Goal: Information Seeking & Learning: Find specific fact

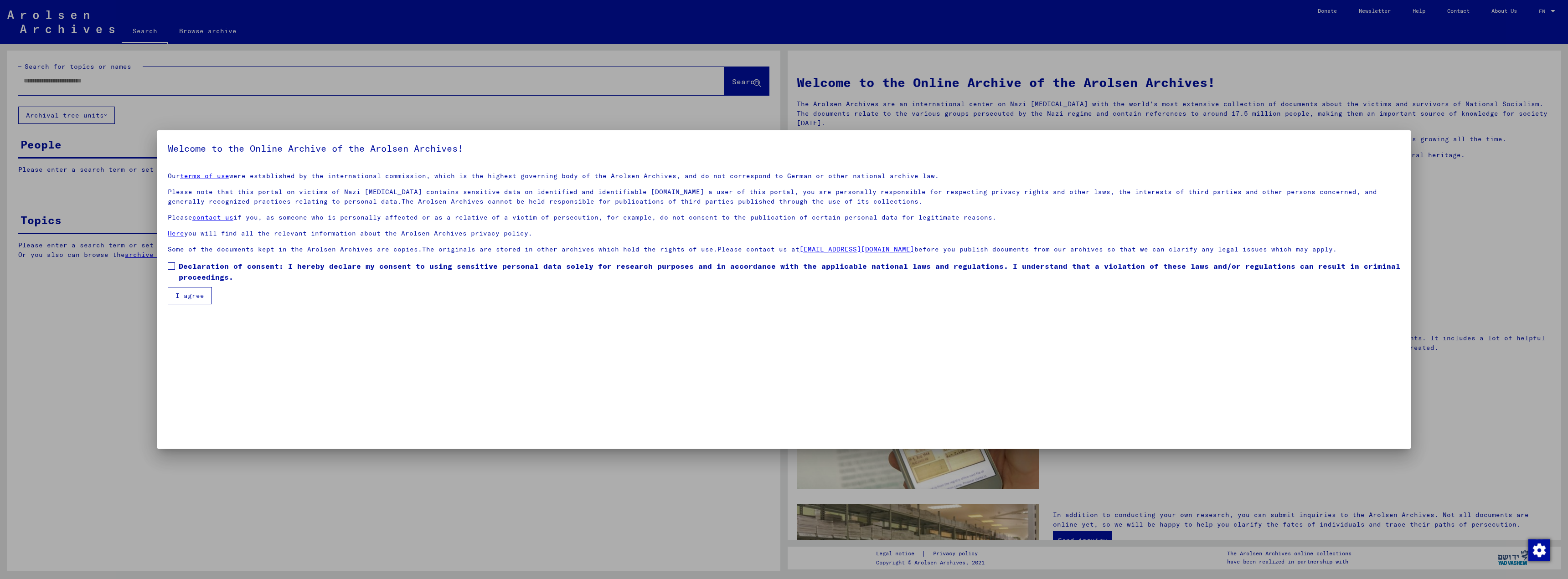
drag, startPoint x: 169, startPoint y: 266, endPoint x: 174, endPoint y: 274, distance: 9.4
click at [169, 266] on span at bounding box center [171, 265] width 7 height 7
click at [184, 295] on button "I agree" at bounding box center [190, 296] width 44 height 18
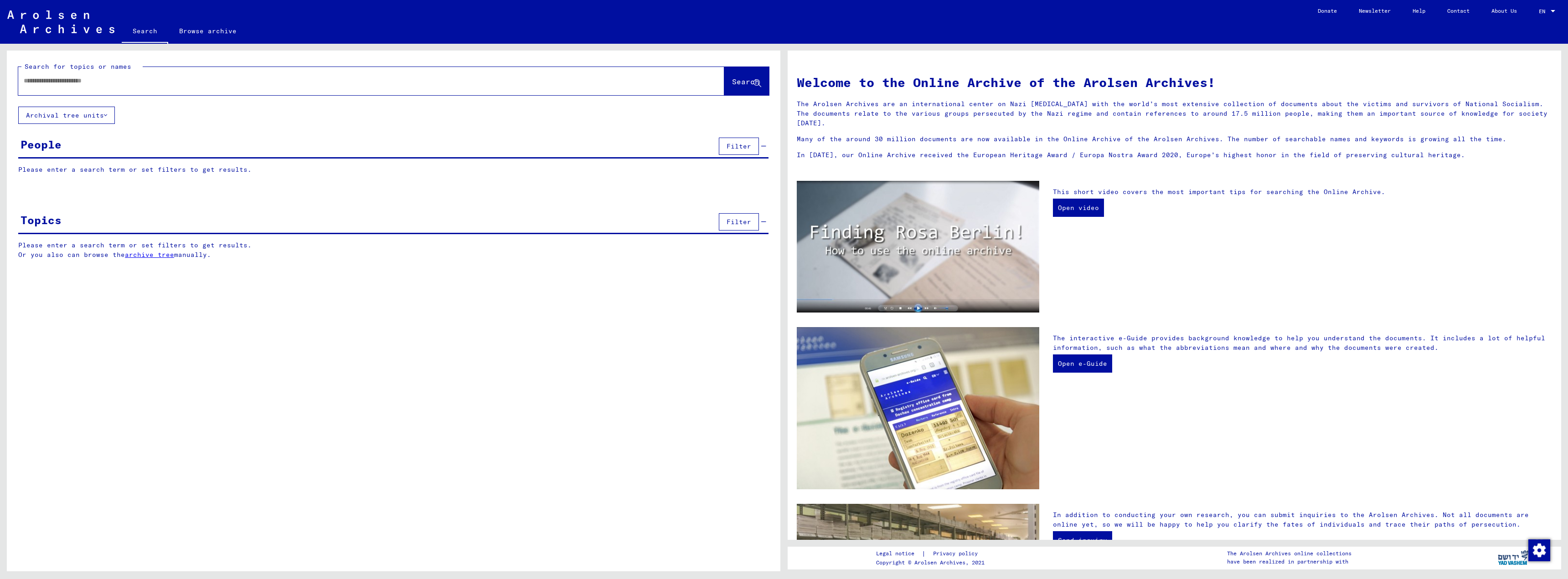
click at [51, 76] on div at bounding box center [358, 81] width 679 height 20
click at [54, 80] on input "text" at bounding box center [360, 81] width 674 height 9
type input "*****"
click at [732, 85] on span "Search" at bounding box center [745, 81] width 27 height 9
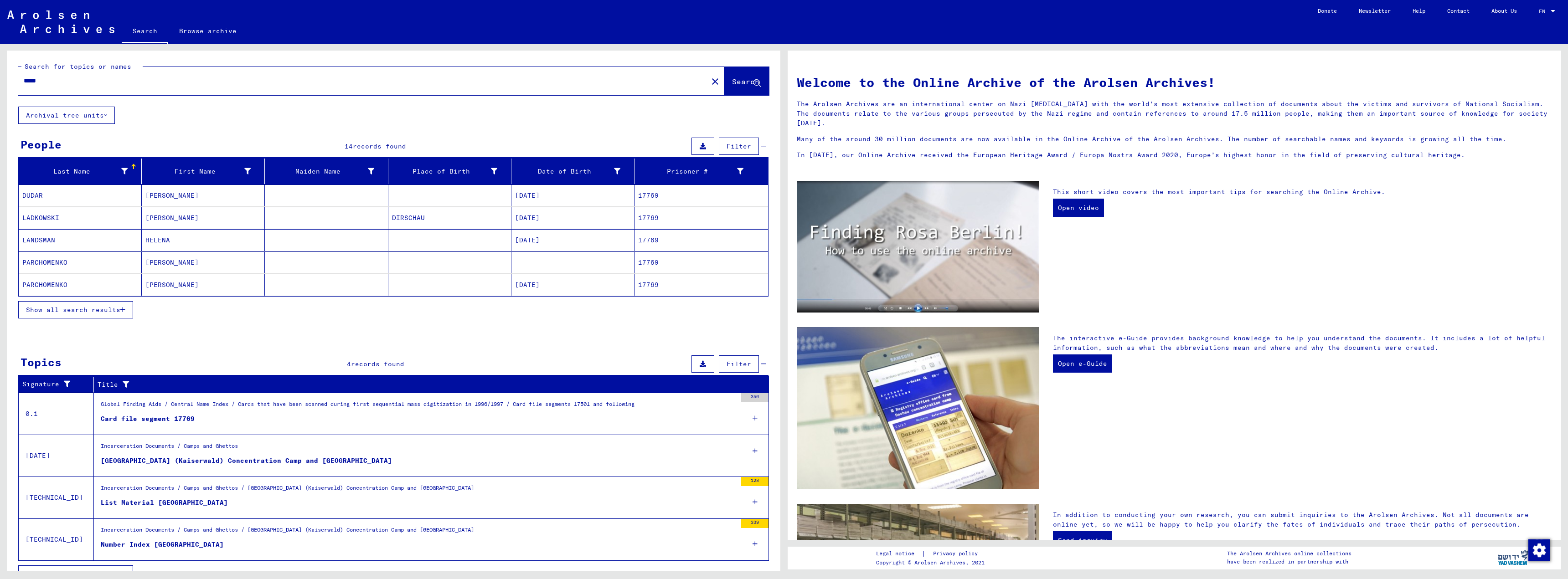
click at [641, 219] on mat-cell "17769" at bounding box center [701, 217] width 133 height 22
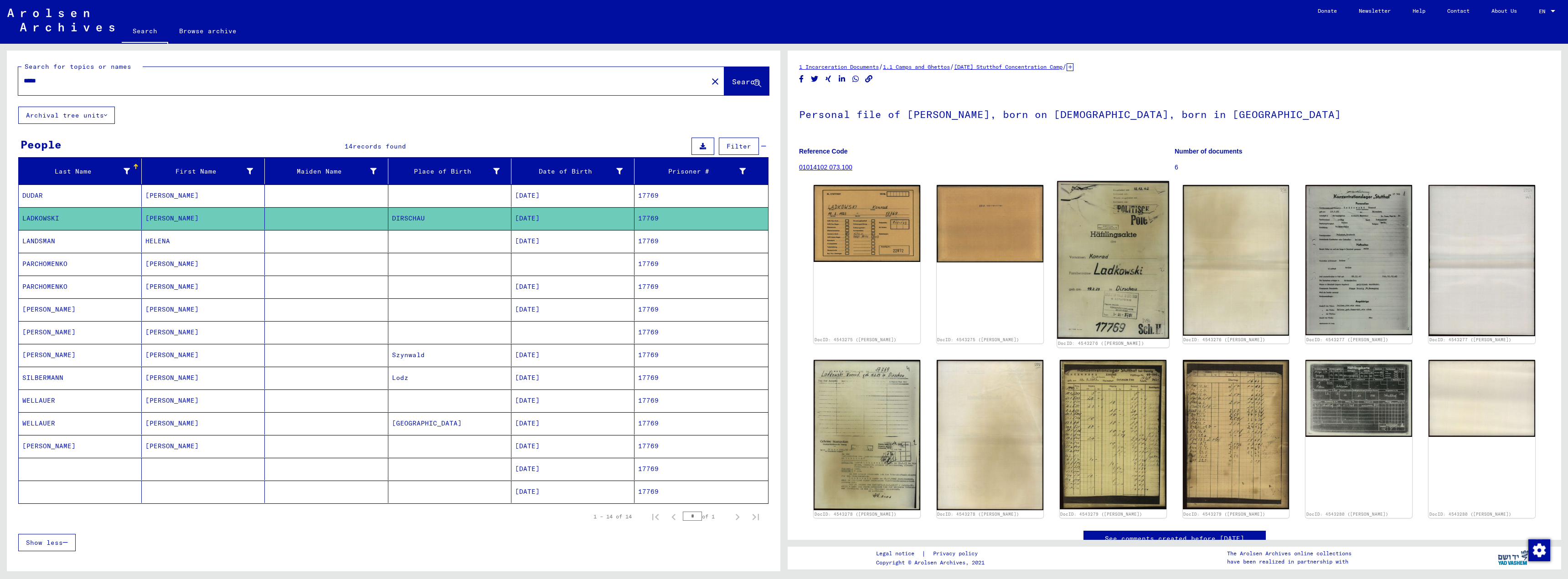
click at [1161, 184] on img at bounding box center [1113, 260] width 112 height 158
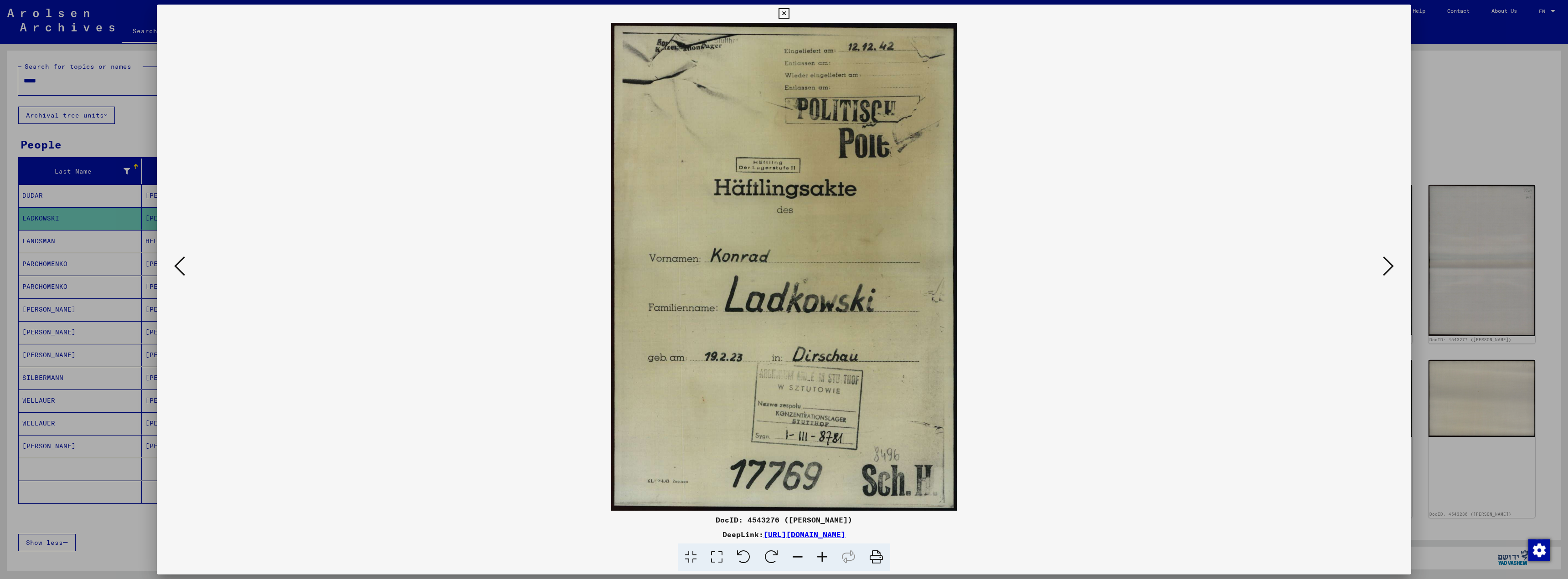
drag, startPoint x: 612, startPoint y: 19, endPoint x: 926, endPoint y: 325, distance: 438.4
click at [926, 326] on div "DocID: 4543276 ([PERSON_NAME]) DeepLink: [URL][DOMAIN_NAME]" at bounding box center [783, 288] width 1254 height 567
copy div
click at [1405, 244] on div at bounding box center [783, 267] width 1254 height 488
click at [1445, 152] on div at bounding box center [784, 289] width 1568 height 579
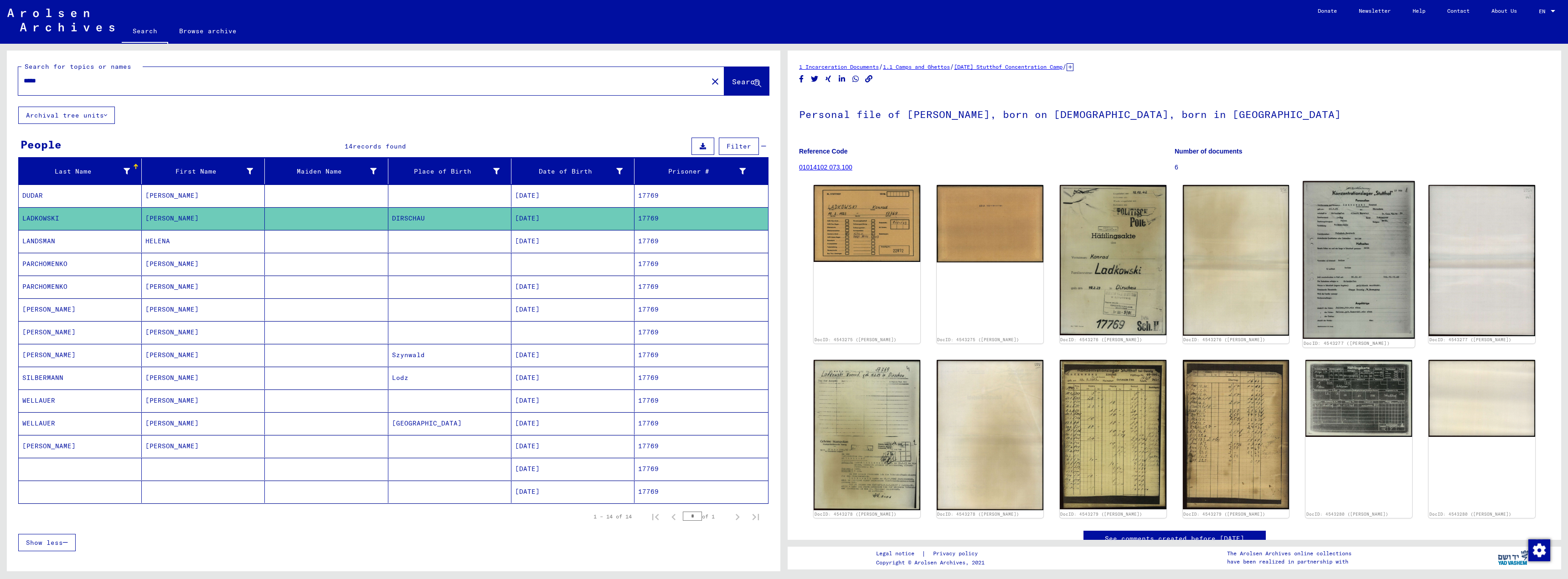
drag, startPoint x: 1296, startPoint y: 178, endPoint x: 1339, endPoint y: 250, distance: 83.9
click at [1339, 250] on div "1 Incarceration Documents / 1.1 Camps and Ghettos / [DATE] Stutthof Concentrati…" at bounding box center [1174, 313] width 751 height 503
click at [1343, 163] on p "6" at bounding box center [1362, 167] width 375 height 9
click at [1401, 168] on p "6" at bounding box center [1362, 167] width 375 height 9
click at [1521, 119] on h1 "Personal file of [PERSON_NAME], born on [DEMOGRAPHIC_DATA], born in [GEOGRAPHIC…" at bounding box center [1174, 113] width 751 height 40
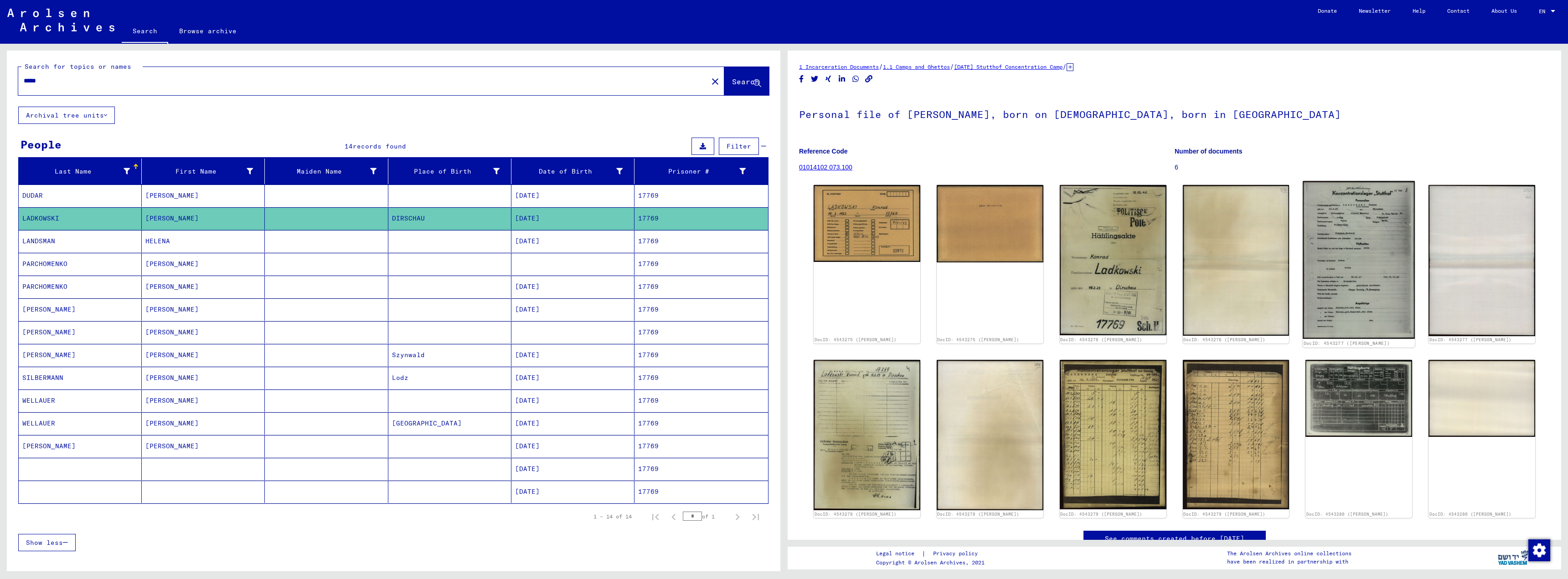
drag, startPoint x: 1389, startPoint y: 171, endPoint x: 1390, endPoint y: 196, distance: 25.0
click at [1388, 202] on div "1 Incarceration Documents / 1.1 Camps and Ghettos / [DATE] Stutthof Concentrati…" at bounding box center [1174, 313] width 751 height 503
click at [1422, 130] on h1 "Personal file of [PERSON_NAME], born on [DEMOGRAPHIC_DATA], born in [GEOGRAPHIC…" at bounding box center [1174, 113] width 751 height 40
drag, startPoint x: 1393, startPoint y: 173, endPoint x: 1403, endPoint y: 177, distance: 10.8
click at [1400, 180] on figure "Number of documents 6" at bounding box center [1362, 160] width 375 height 41
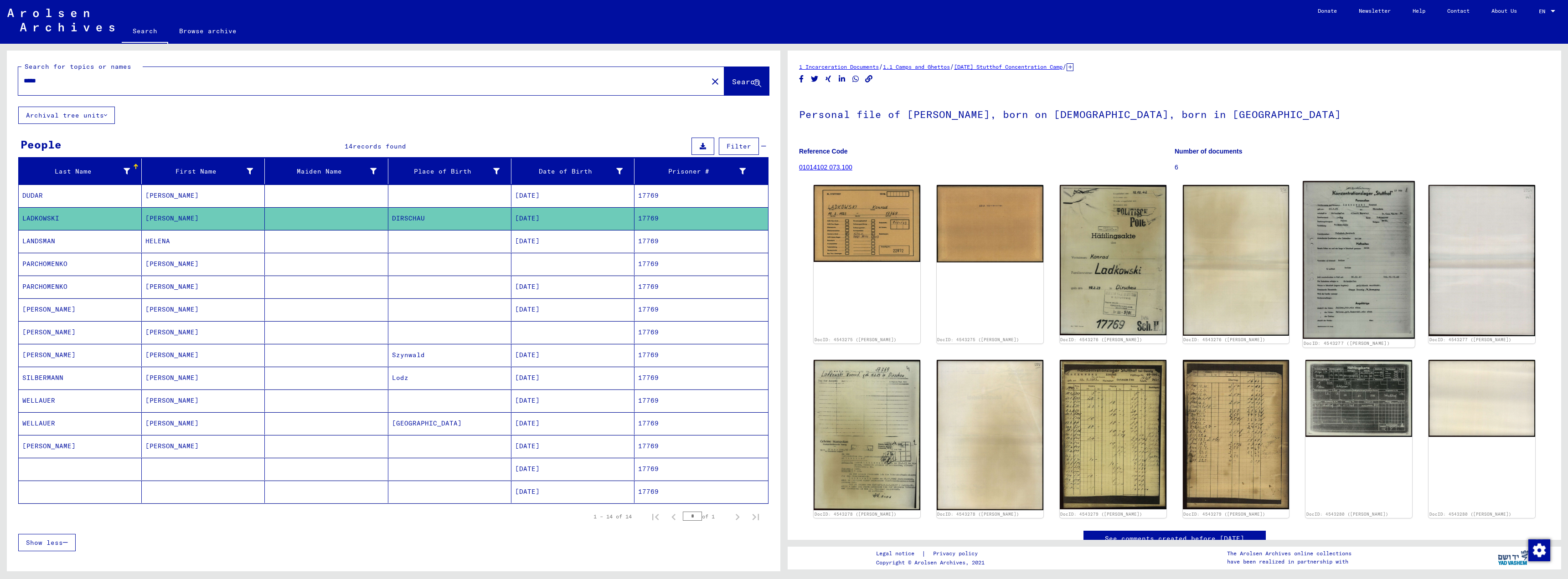
drag, startPoint x: 1415, startPoint y: 174, endPoint x: 1405, endPoint y: 192, distance: 20.6
click at [1405, 192] on div "1 Incarceration Documents / 1.1 Camps and Ghettos / [DATE] Stutthof Concentrati…" at bounding box center [1174, 313] width 751 height 503
click at [1457, 142] on figure "Number of documents 6" at bounding box center [1362, 160] width 375 height 41
click at [1376, 213] on img at bounding box center [1358, 260] width 112 height 158
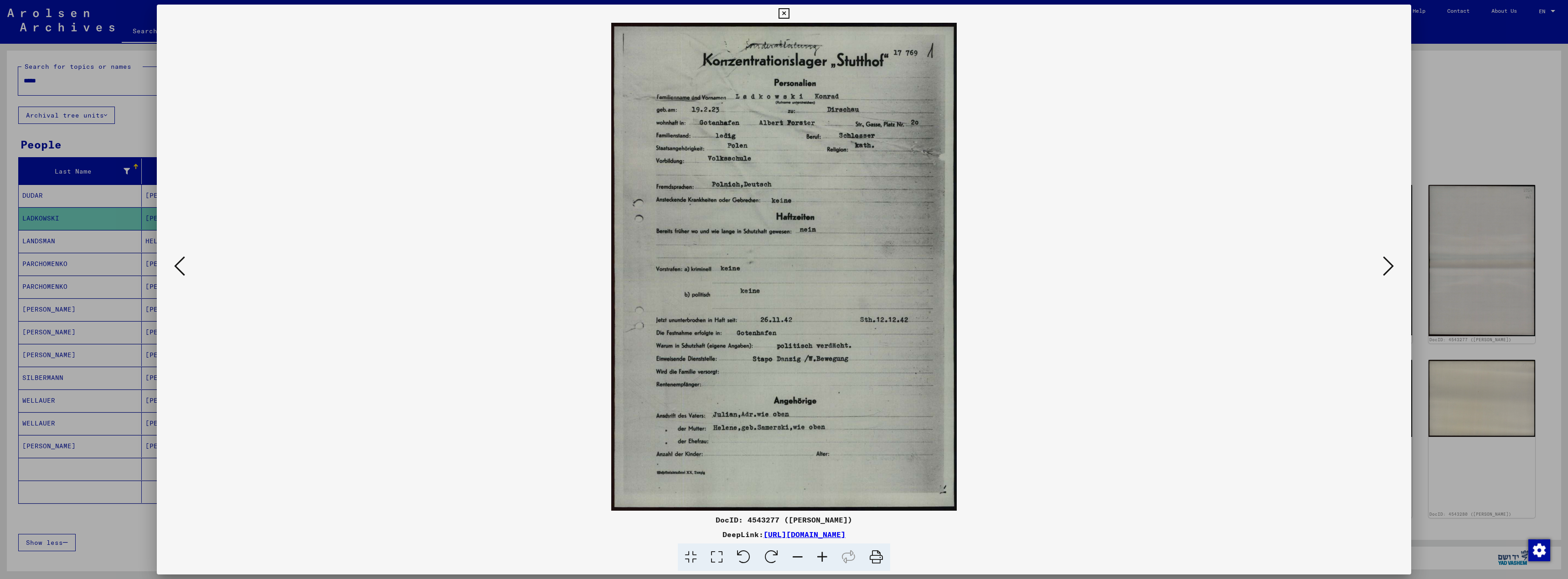
drag, startPoint x: 615, startPoint y: 19, endPoint x: 1035, endPoint y: 300, distance: 505.3
click at [1036, 301] on div "DocID: 4543277 ([PERSON_NAME]) DeepLink: [URL][DOMAIN_NAME]" at bounding box center [783, 288] width 1254 height 567
copy div
click at [1390, 353] on div at bounding box center [783, 267] width 1254 height 488
click at [1385, 268] on icon at bounding box center [1388, 266] width 11 height 22
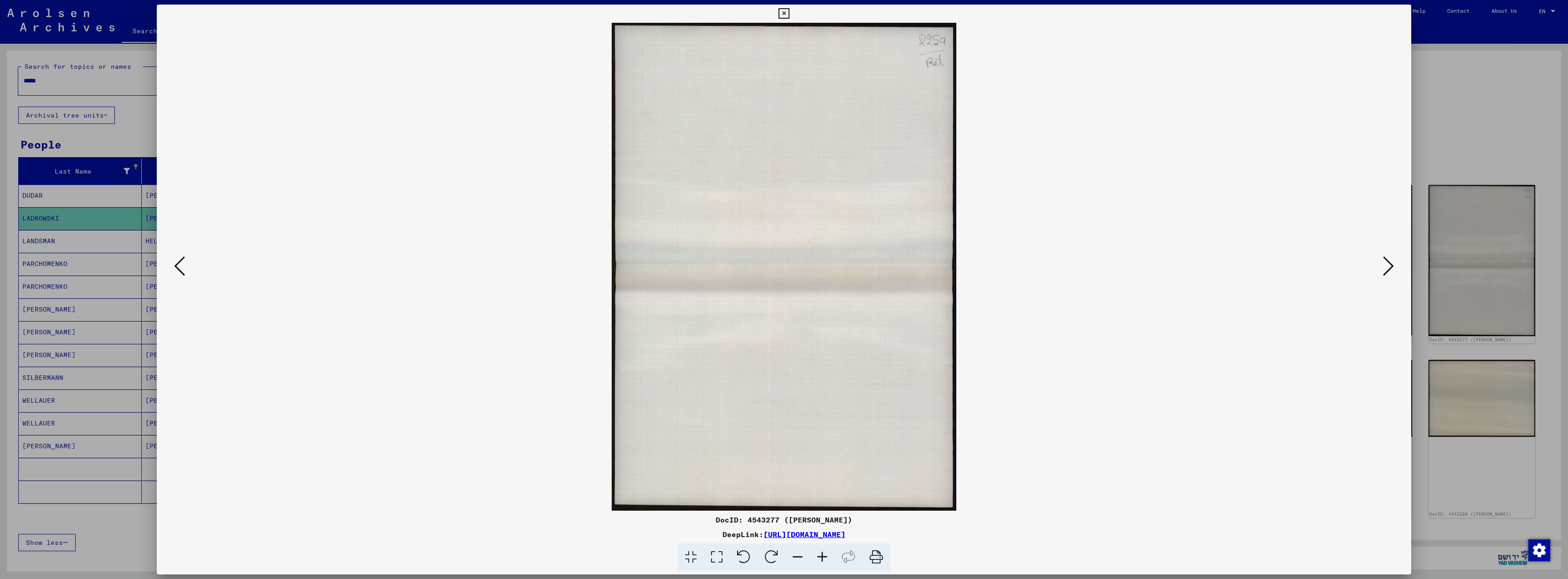
click at [1385, 268] on icon at bounding box center [1388, 266] width 11 height 22
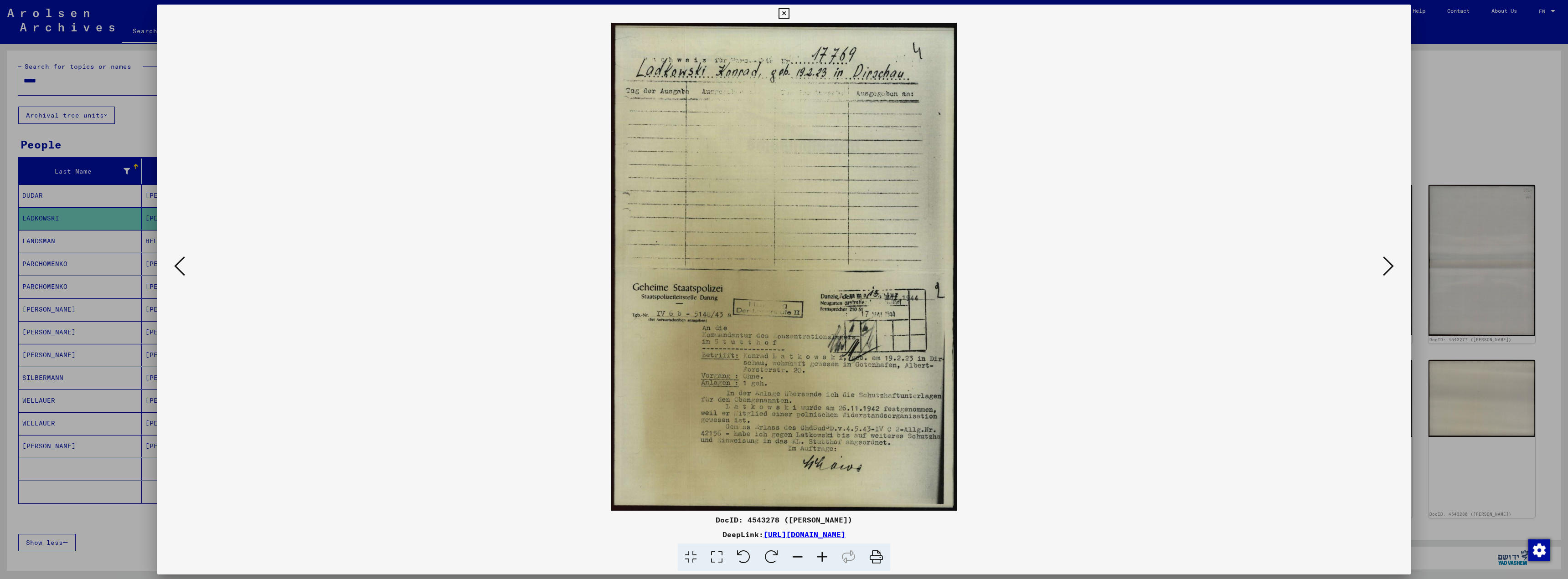
click at [1385, 268] on icon at bounding box center [1388, 266] width 11 height 22
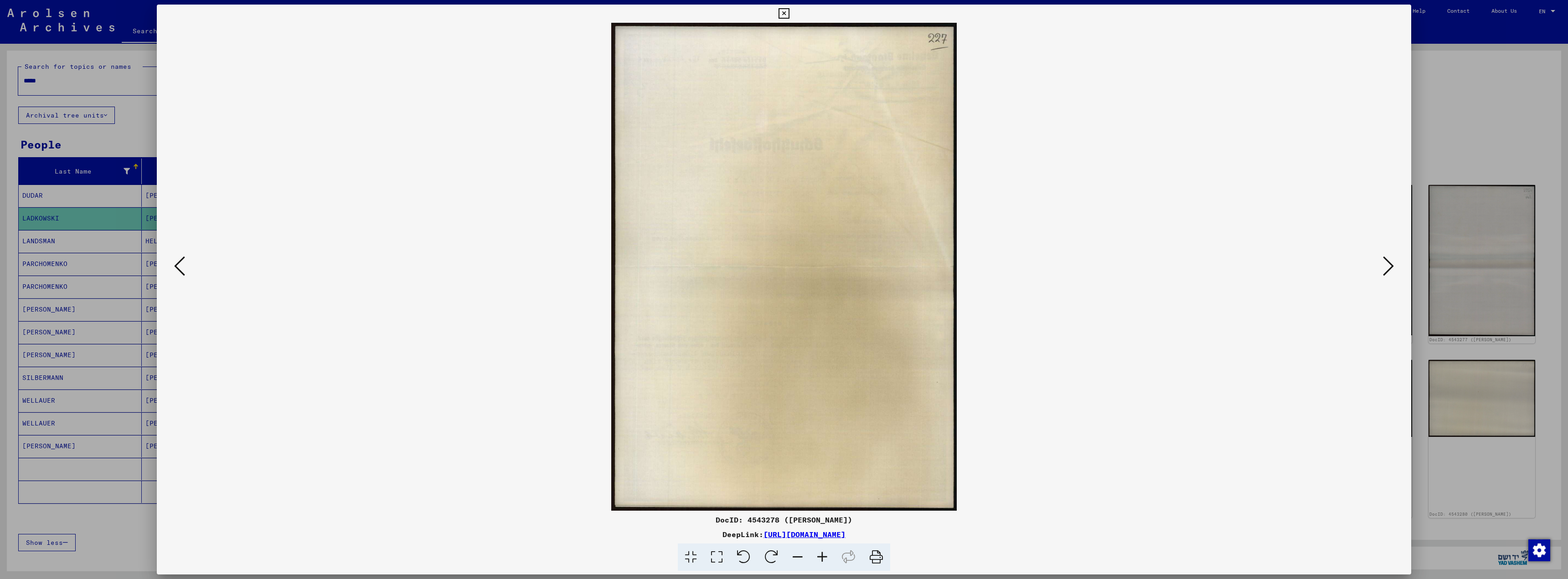
click at [173, 265] on button at bounding box center [180, 267] width 16 height 26
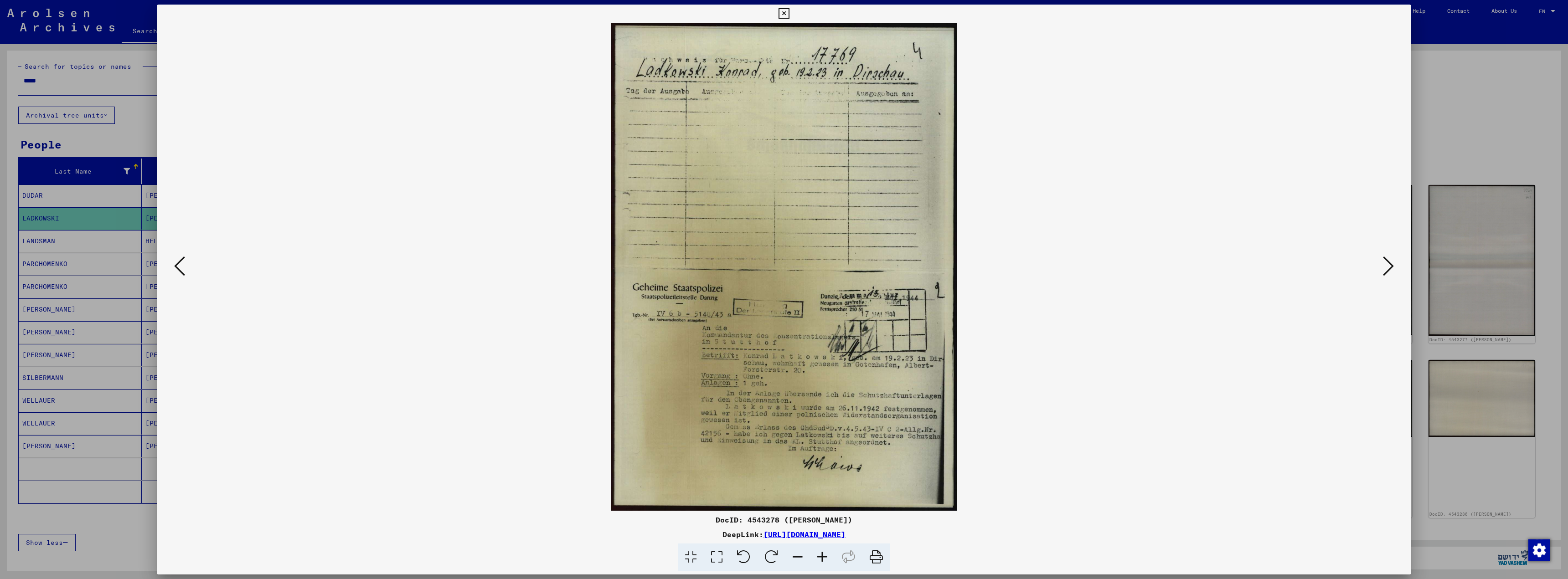
drag, startPoint x: 585, startPoint y: 24, endPoint x: 993, endPoint y: 494, distance: 622.4
click at [993, 502] on img at bounding box center [784, 267] width 1193 height 488
click at [1013, 358] on img at bounding box center [784, 267] width 1193 height 488
drag, startPoint x: 598, startPoint y: 22, endPoint x: 978, endPoint y: 322, distance: 484.1
click at [978, 322] on div "DocID: 4543278 ([PERSON_NAME]) DeepLink: [URL][DOMAIN_NAME]" at bounding box center [783, 288] width 1254 height 567
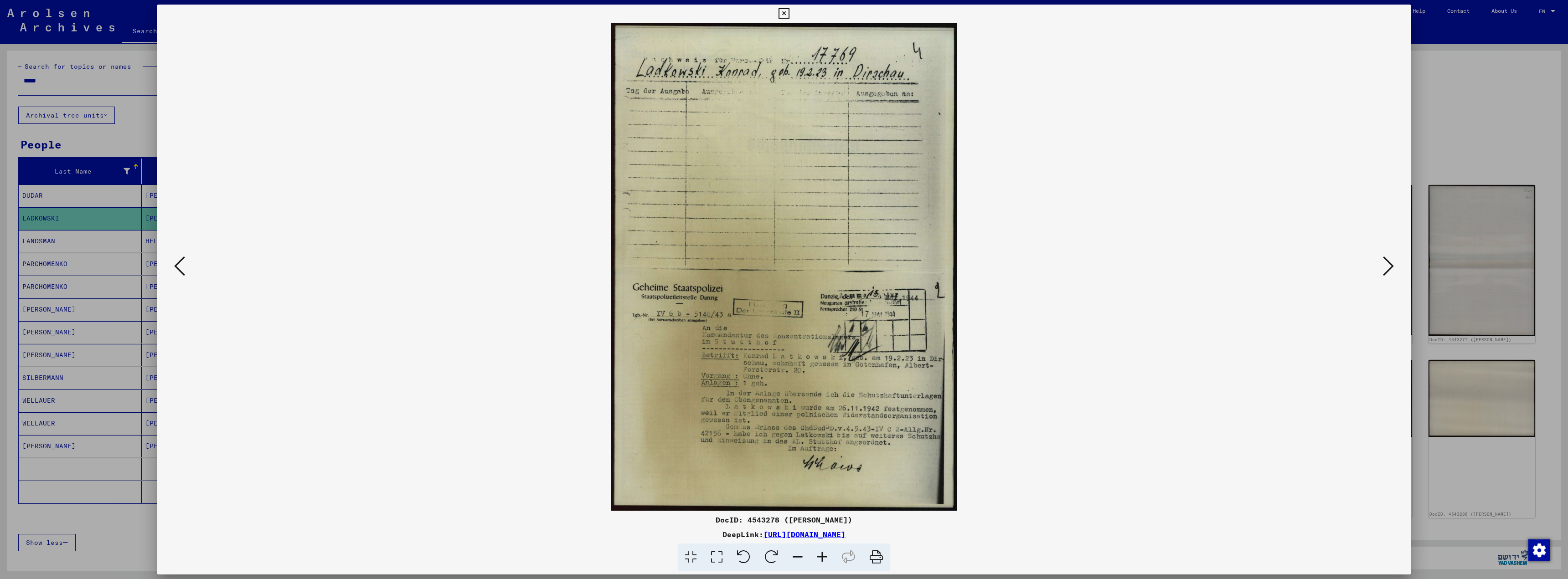
copy div
click at [1392, 222] on div at bounding box center [783, 267] width 1254 height 488
click at [1389, 259] on icon at bounding box center [1388, 266] width 11 height 22
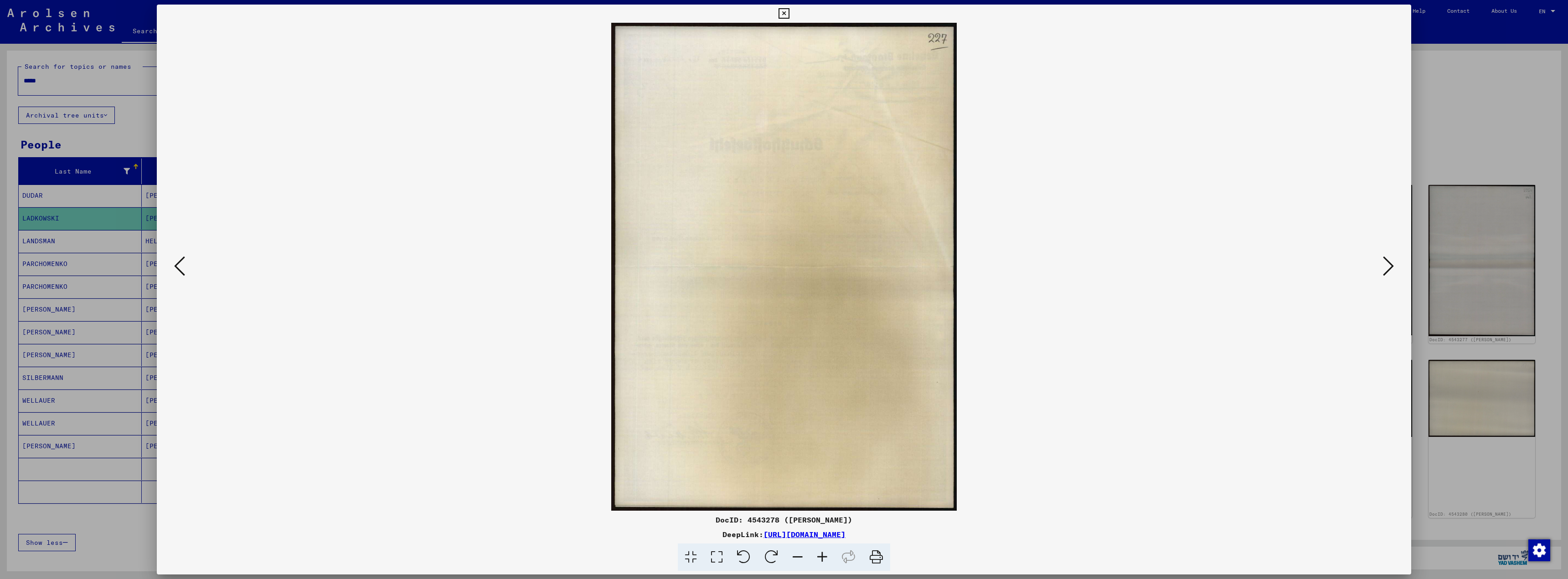
click at [1389, 259] on icon at bounding box center [1388, 266] width 11 height 22
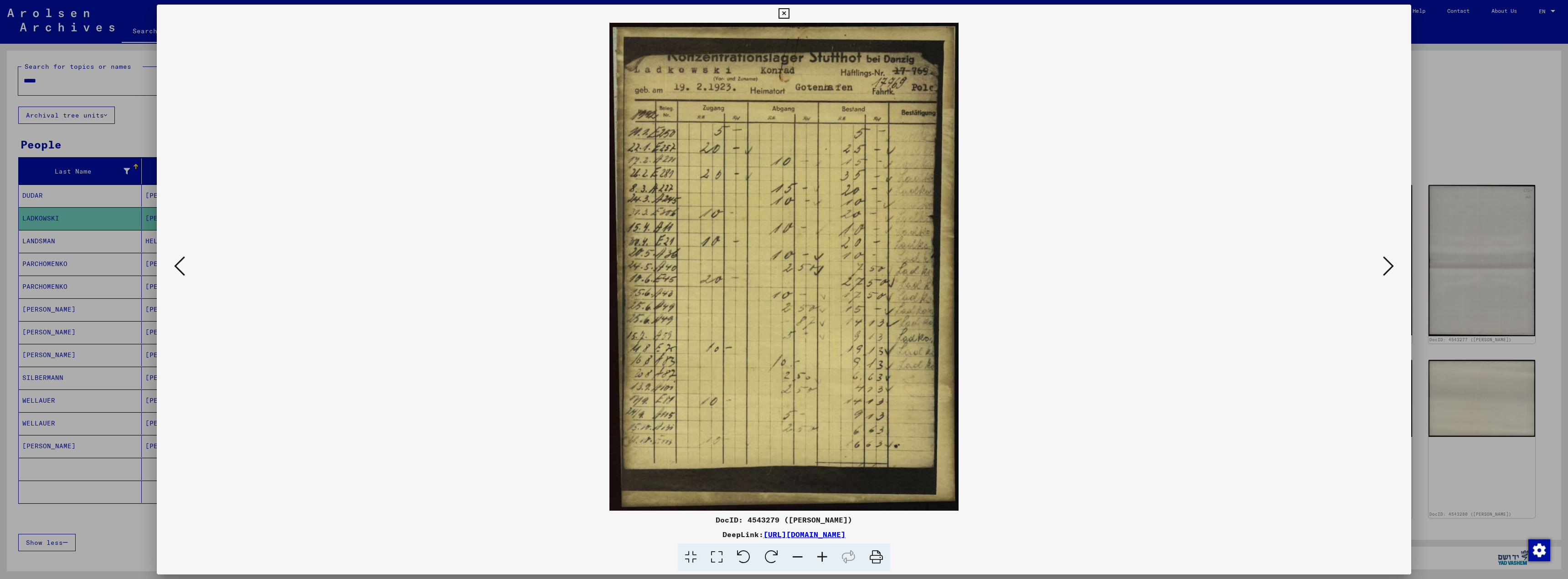
click at [1389, 259] on icon at bounding box center [1388, 266] width 11 height 22
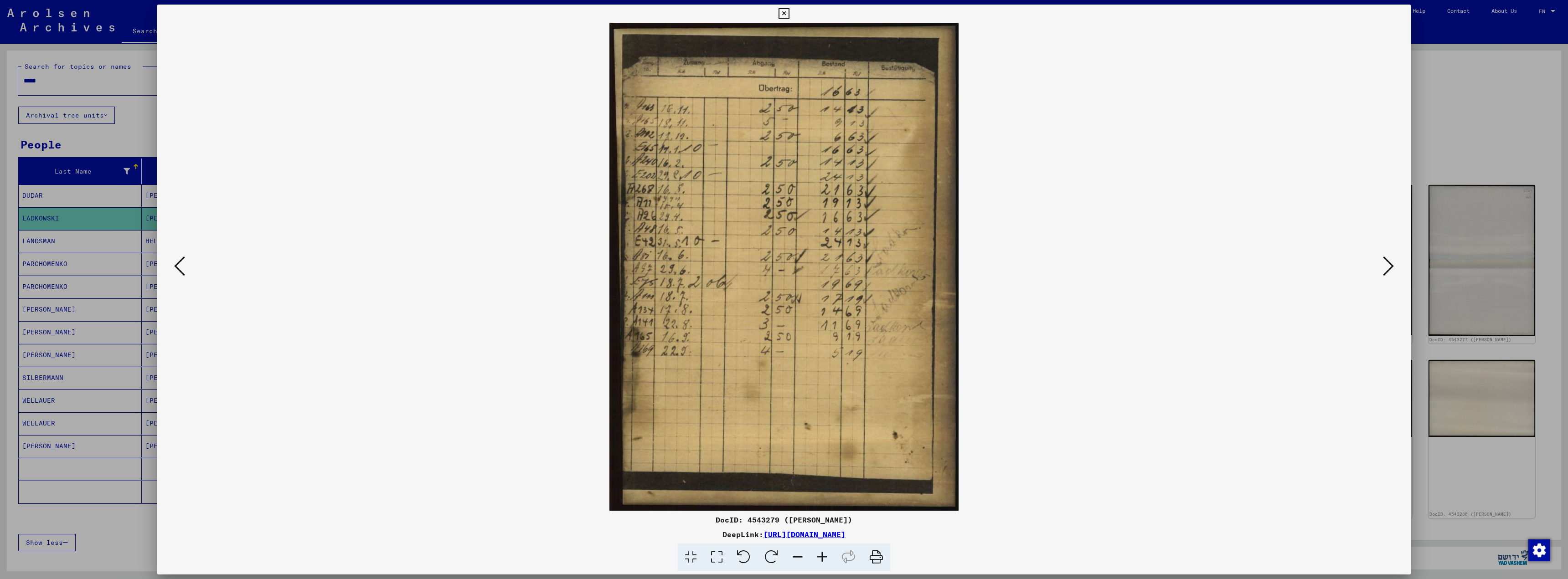
click at [1389, 259] on icon at bounding box center [1388, 266] width 11 height 22
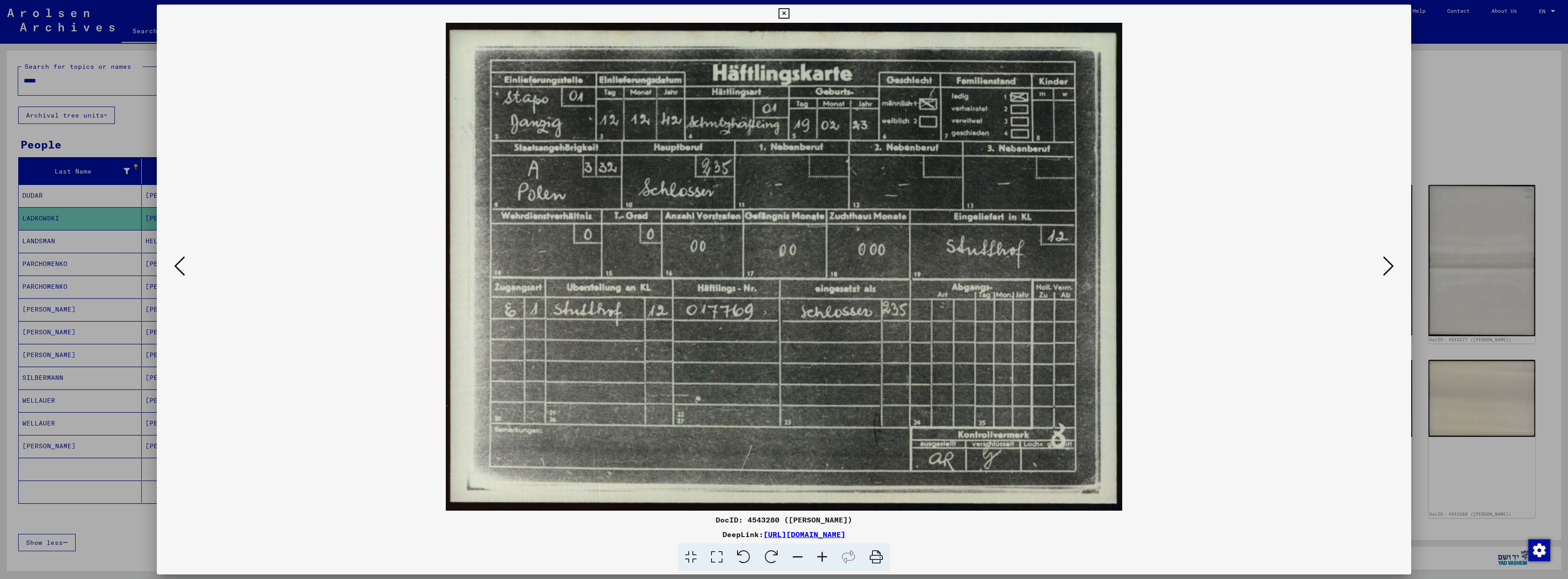
click at [1389, 259] on icon at bounding box center [1388, 266] width 11 height 22
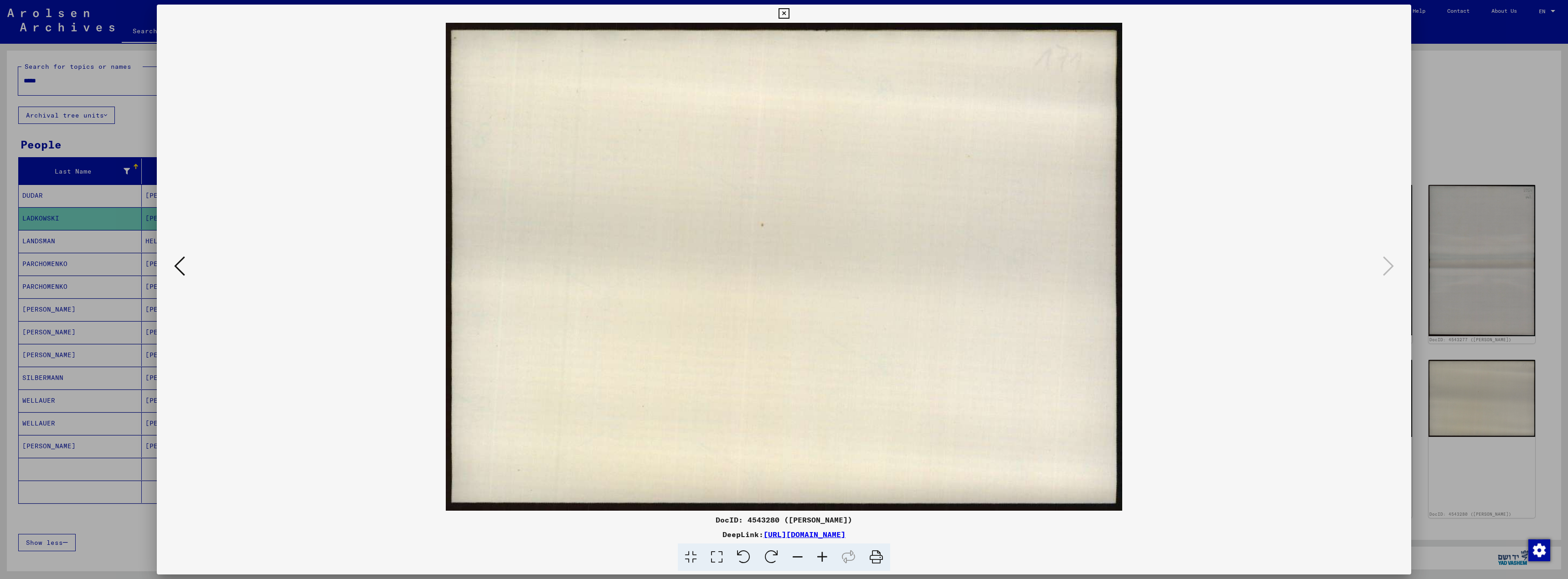
click at [183, 265] on icon at bounding box center [180, 266] width 11 height 22
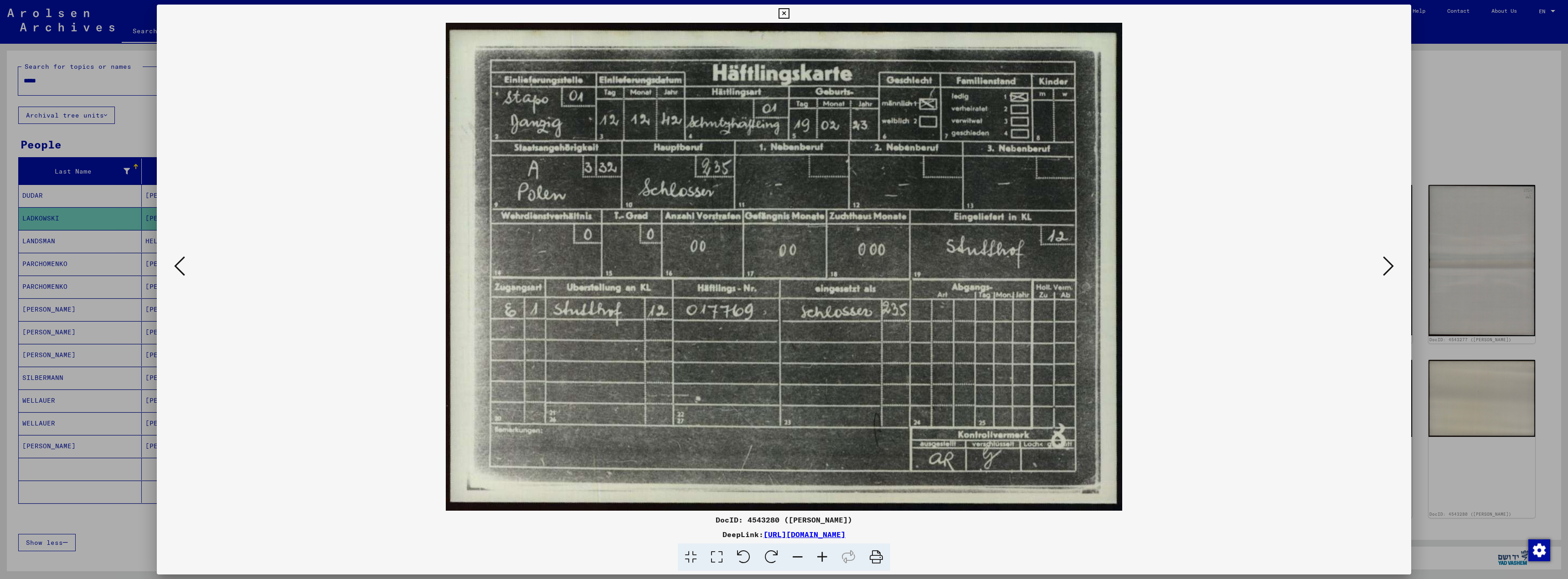
drag, startPoint x: 447, startPoint y: 18, endPoint x: 1045, endPoint y: 387, distance: 702.7
click at [1045, 387] on div "DocID: 4543280 ([PERSON_NAME]) DeepLink: [URL][DOMAIN_NAME]" at bounding box center [783, 288] width 1254 height 567
copy div
click at [1384, 550] on div at bounding box center [784, 557] width 1247 height 28
click at [180, 270] on icon at bounding box center [180, 266] width 11 height 22
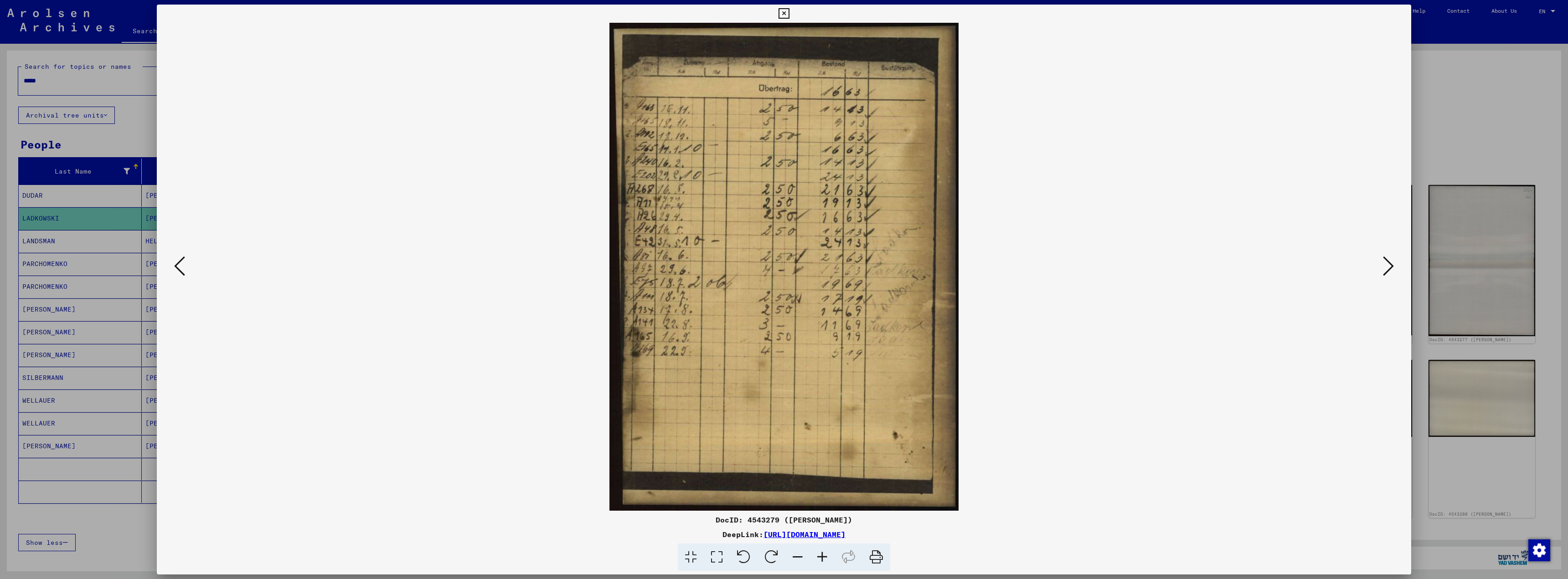
click at [172, 267] on button at bounding box center [180, 267] width 16 height 26
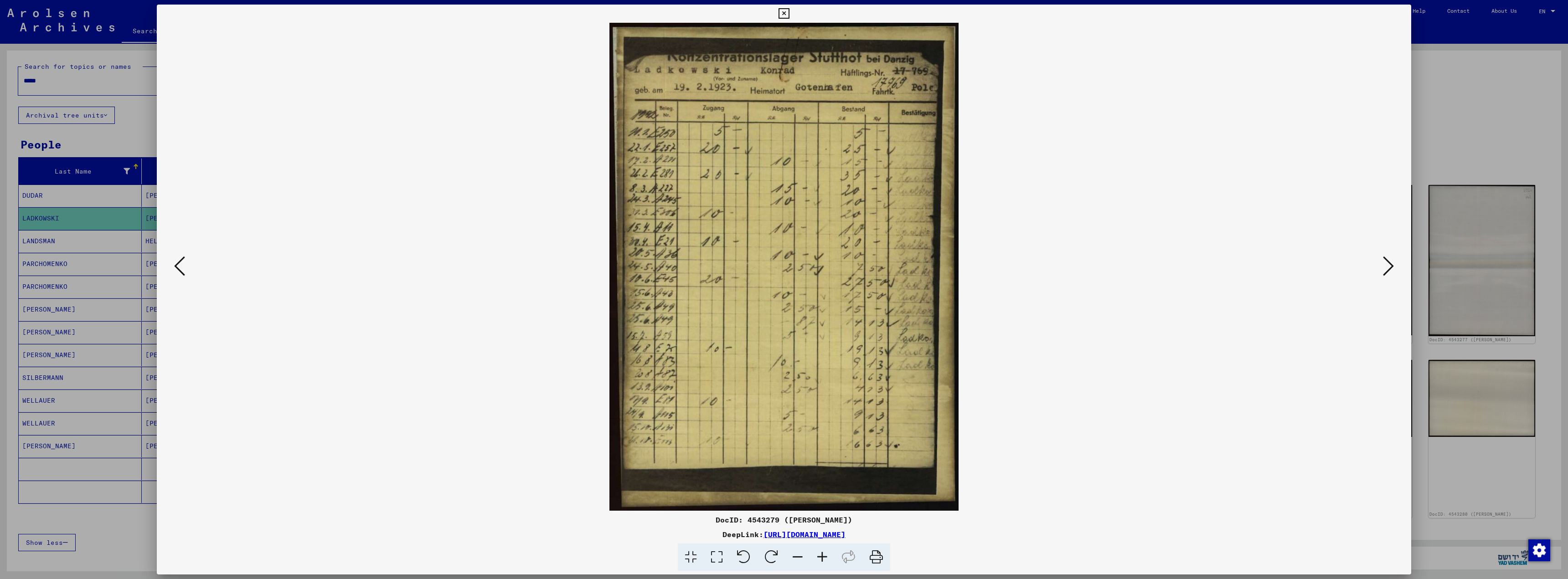
drag, startPoint x: 608, startPoint y: 18, endPoint x: 881, endPoint y: 419, distance: 485.1
click at [881, 419] on div "DocID: 4543279 ([PERSON_NAME]) DeepLink: [URL][DOMAIN_NAME]" at bounding box center [783, 288] width 1254 height 567
copy div
click at [1397, 173] on div at bounding box center [783, 267] width 1254 height 488
click at [1388, 108] on div at bounding box center [783, 267] width 1254 height 488
